Goal: Transaction & Acquisition: Book appointment/travel/reservation

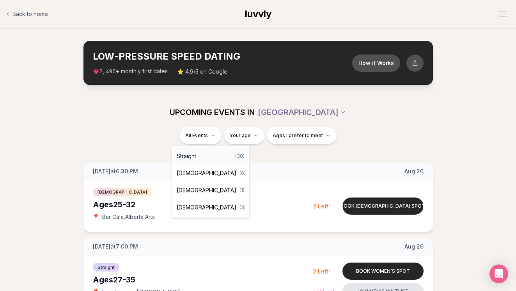
click at [205, 158] on div "Straight ( 30 )" at bounding box center [210, 156] width 74 height 17
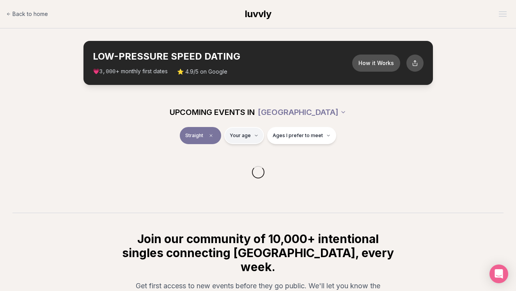
click at [246, 140] on html "Back to home luvvly LOW-PRESSURE SPEED DATING How it Works 💗 3,000 + monthly fi…" at bounding box center [258, 204] width 516 height 408
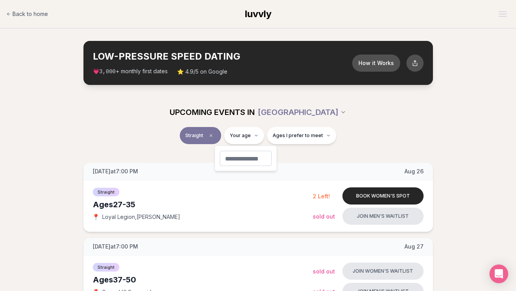
type input "**"
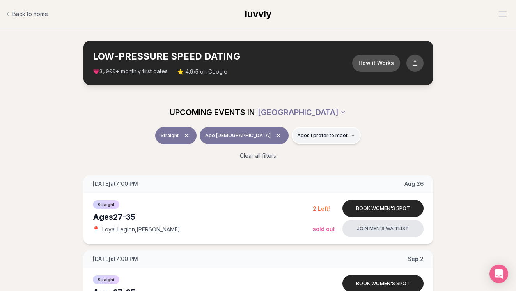
click at [297, 138] on span "Ages I prefer to meet" at bounding box center [322, 136] width 50 height 6
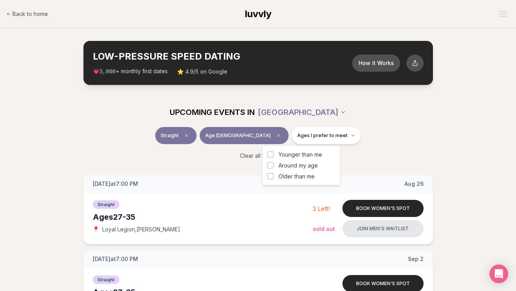
click at [286, 173] on span "Older than me" at bounding box center [296, 177] width 36 height 8
click at [274, 173] on button "Older than me" at bounding box center [270, 176] width 6 height 6
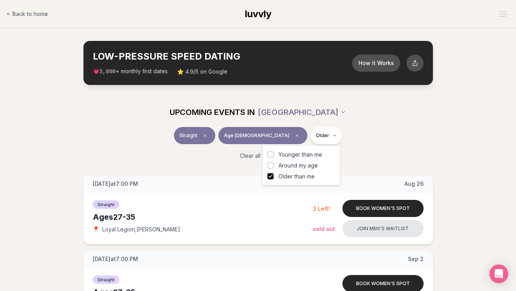
click at [360, 141] on div "Straight Age [DEMOGRAPHIC_DATA] Older" at bounding box center [258, 137] width 437 height 20
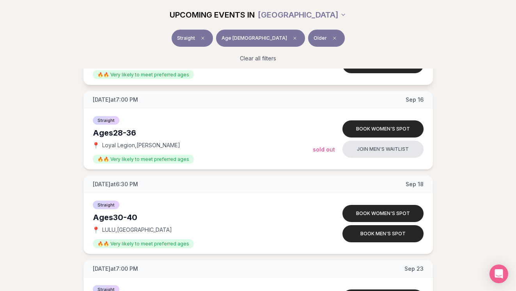
scroll to position [761, 0]
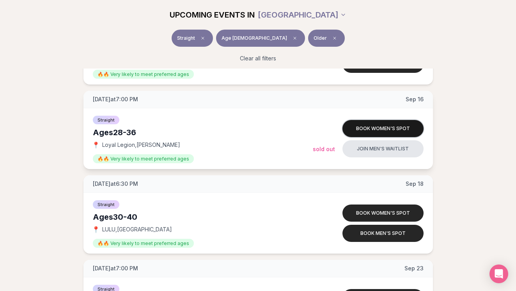
click at [389, 127] on button "Book women's spot" at bounding box center [382, 128] width 81 height 17
